Goal: Navigation & Orientation: Find specific page/section

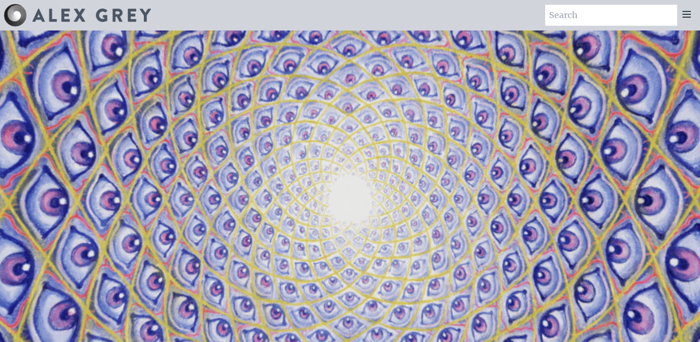
click at [686, 16] on icon at bounding box center [686, 14] width 11 height 11
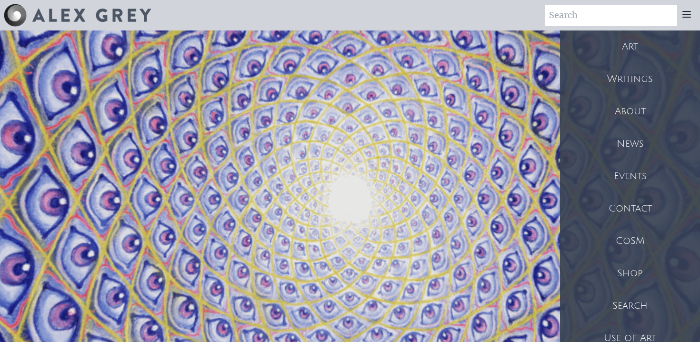
click at [623, 241] on div "CoSM" at bounding box center [630, 241] width 140 height 32
